Goal: Find specific page/section: Find specific page/section

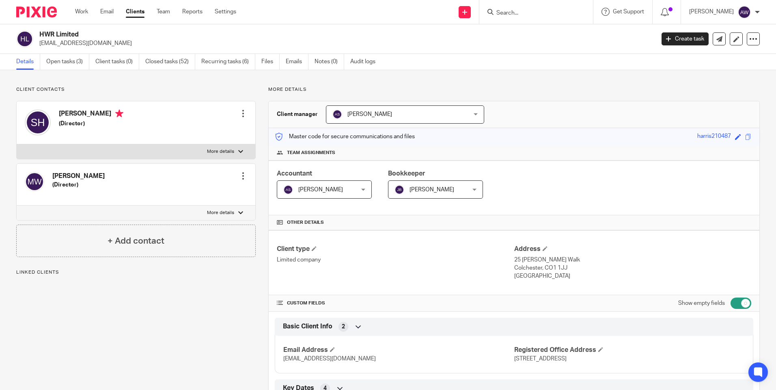
click at [503, 15] on input "Search" at bounding box center [531, 13] width 73 height 7
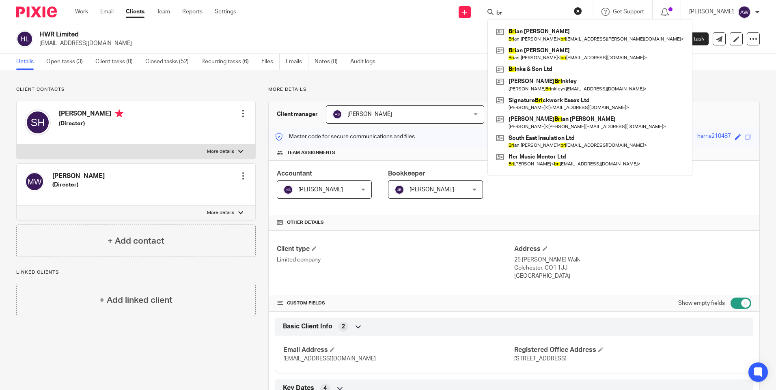
type input "b"
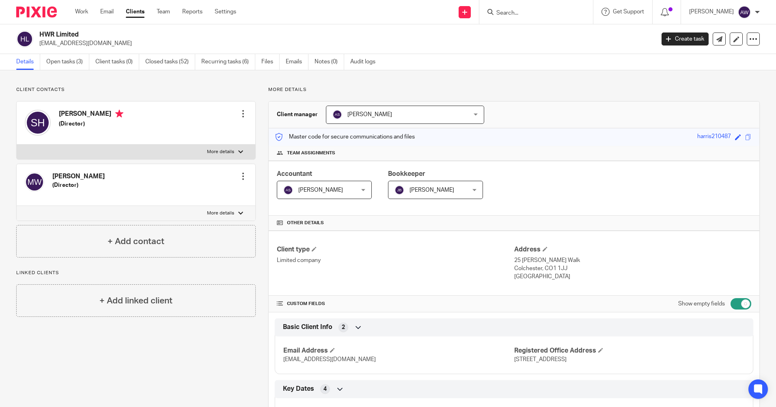
click at [524, 15] on input "Search" at bounding box center [531, 13] width 73 height 7
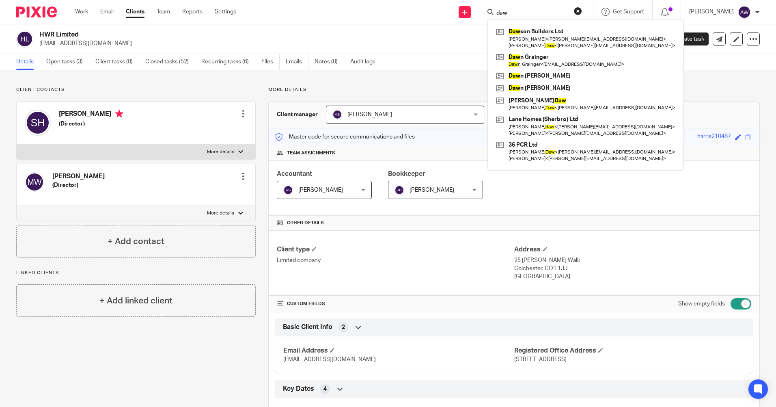
type input "daw"
click button "submit" at bounding box center [0, 0] width 0 height 0
click at [534, 103] on link at bounding box center [585, 104] width 183 height 19
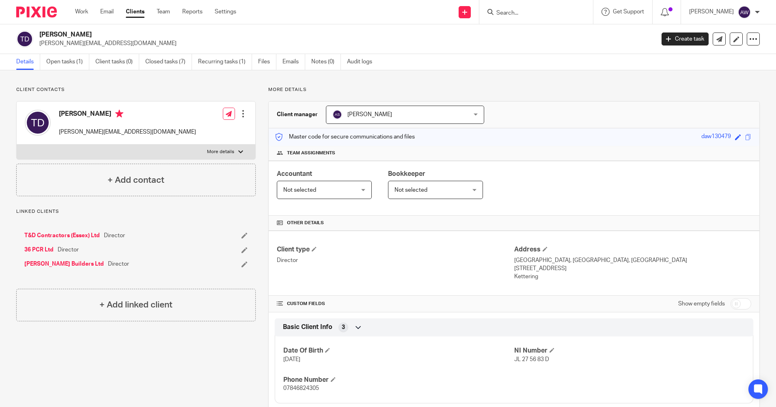
click at [507, 12] on input "Search" at bounding box center [531, 13] width 73 height 7
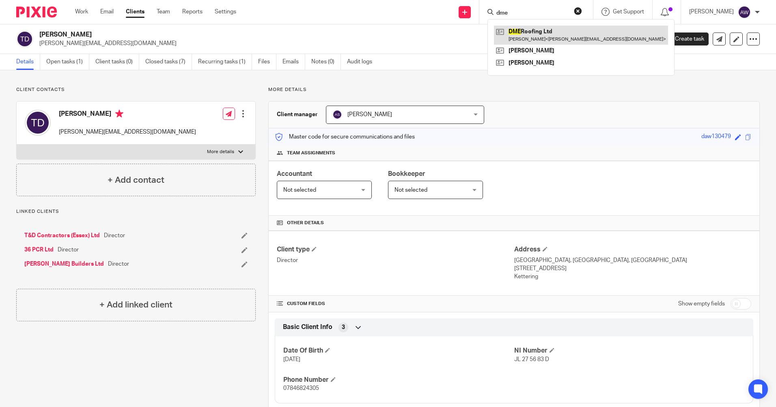
type input "dme"
click at [535, 28] on link at bounding box center [581, 35] width 174 height 19
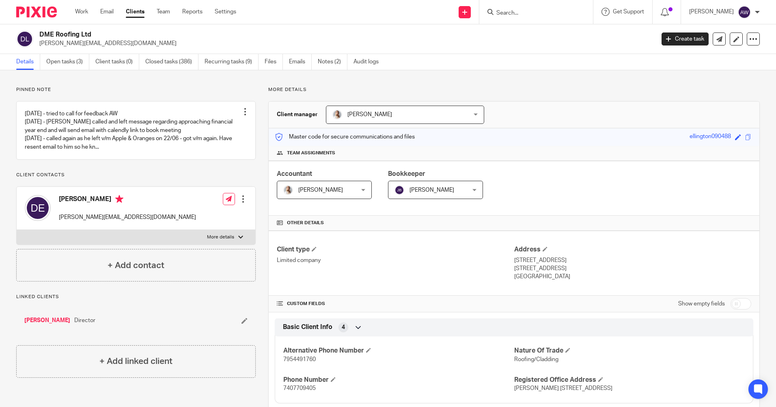
click at [525, 10] on input "Search" at bounding box center [531, 13] width 73 height 7
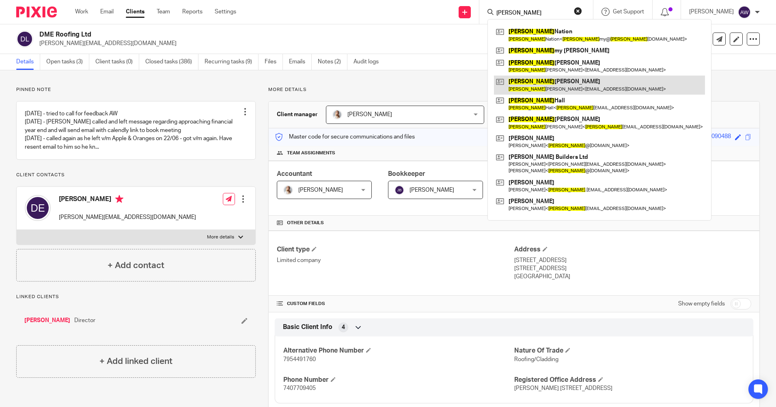
type input "[PERSON_NAME]"
click at [536, 80] on link at bounding box center [599, 84] width 211 height 19
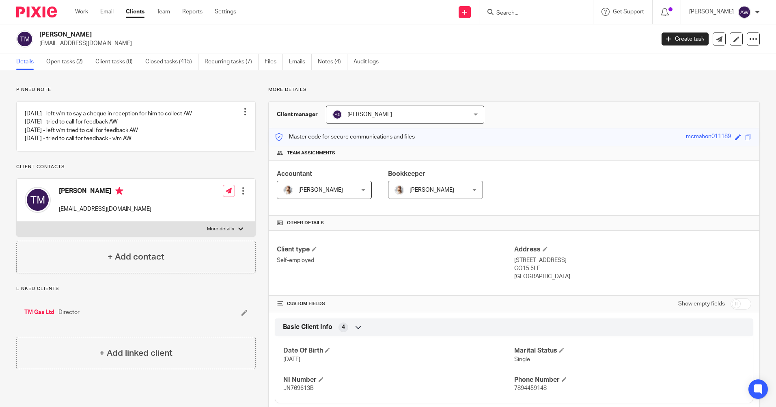
click at [524, 8] on form at bounding box center [538, 12] width 86 height 10
click at [523, 15] on input "Search" at bounding box center [531, 13] width 73 height 7
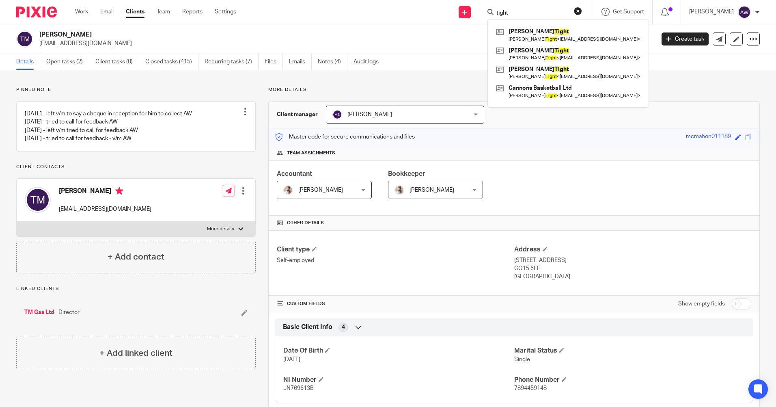
type input "tight"
click button "submit" at bounding box center [0, 0] width 0 height 0
click at [540, 72] on link at bounding box center [568, 72] width 148 height 19
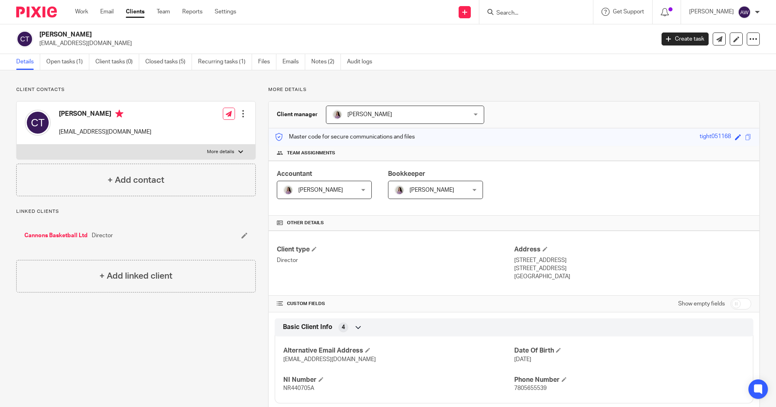
click at [507, 11] on input "Search" at bounding box center [531, 13] width 73 height 7
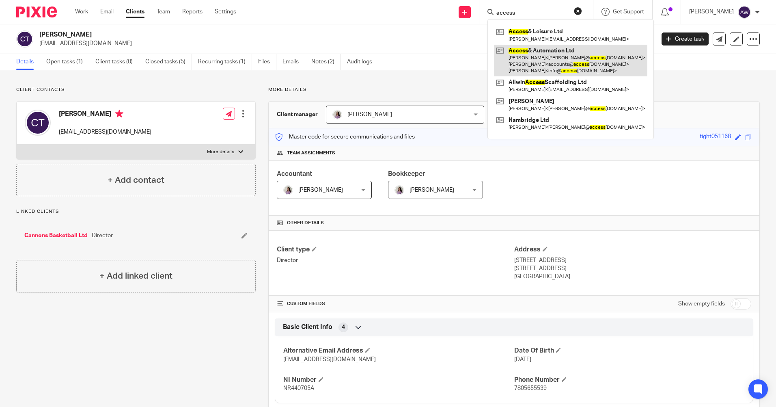
type input "access"
click at [551, 54] on link at bounding box center [570, 61] width 153 height 32
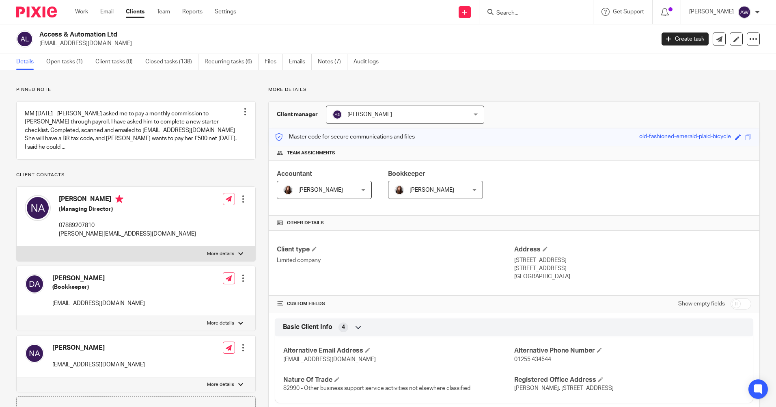
click at [518, 9] on form at bounding box center [538, 12] width 86 height 10
click at [515, 16] on input "Search" at bounding box center [531, 13] width 73 height 7
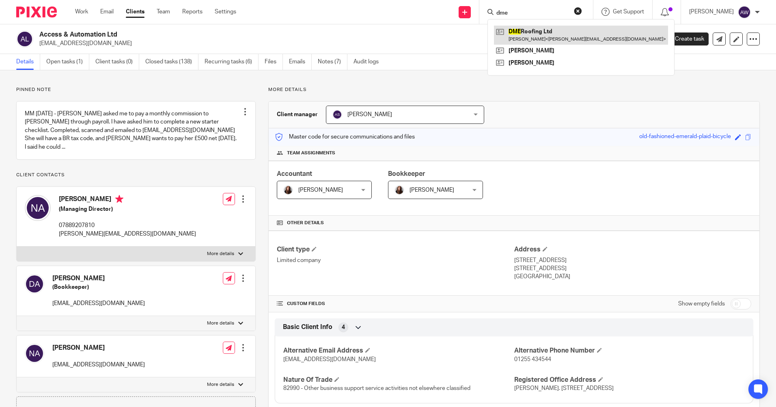
type input "dme"
drag, startPoint x: 525, startPoint y: 41, endPoint x: 7, endPoint y: 114, distance: 522.8
click at [525, 41] on link at bounding box center [581, 35] width 174 height 19
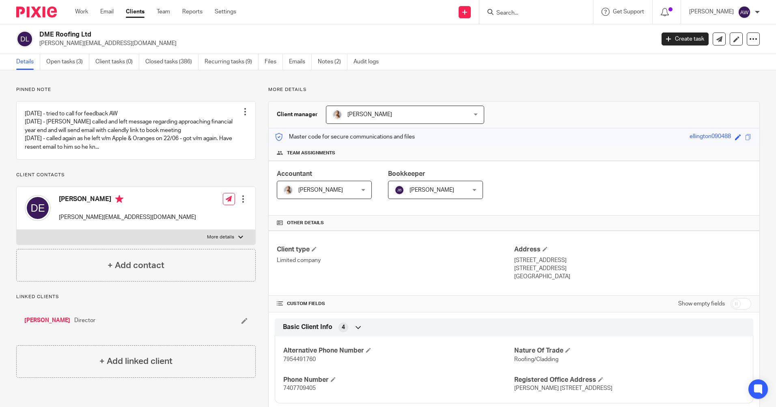
click at [513, 14] on input "Search" at bounding box center [531, 13] width 73 height 7
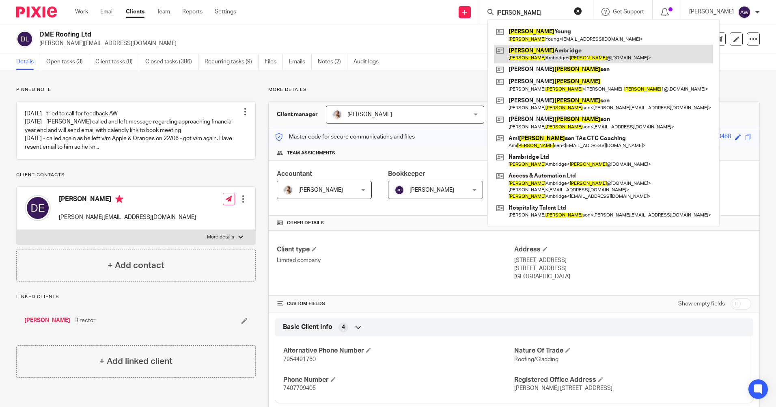
type input "neil"
click at [526, 49] on link at bounding box center [603, 54] width 219 height 19
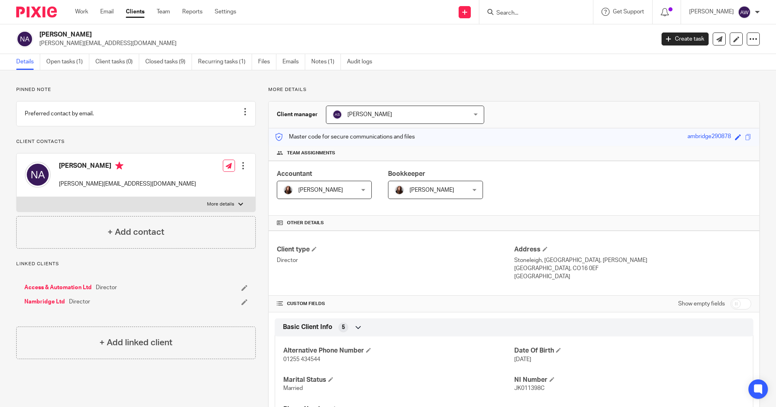
click at [505, 13] on input "Search" at bounding box center [531, 13] width 73 height 7
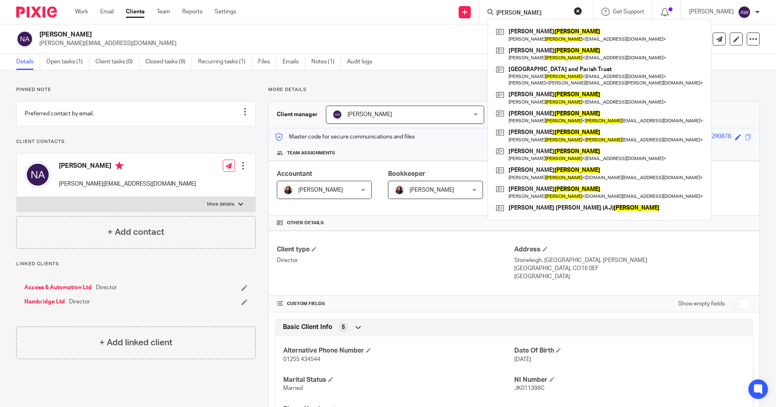
type input "[PERSON_NAME]"
click button "submit" at bounding box center [0, 0] width 0 height 0
